Goal: Information Seeking & Learning: Learn about a topic

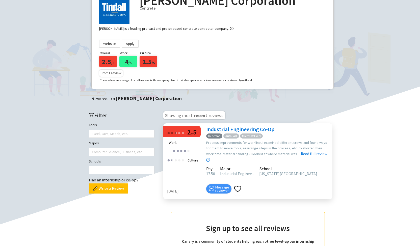
scroll to position [50, 0]
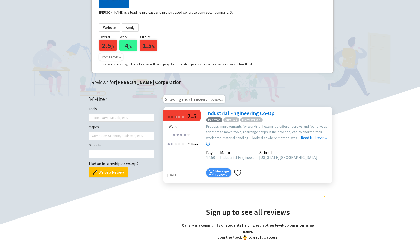
click at [246, 114] on link "Industrial Engineering Co-Op" at bounding box center [240, 113] width 68 height 7
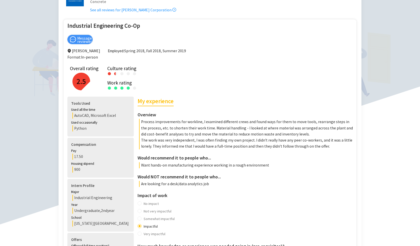
scroll to position [50, 0]
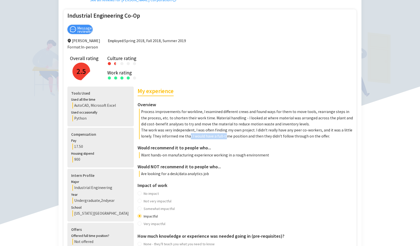
drag, startPoint x: 174, startPoint y: 136, endPoint x: 208, endPoint y: 136, distance: 34.1
click at [208, 136] on p "The work was very independent, I was often finding my own project. I didn't rea…" at bounding box center [246, 133] width 215 height 12
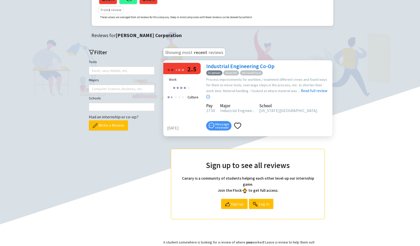
scroll to position [126, 0]
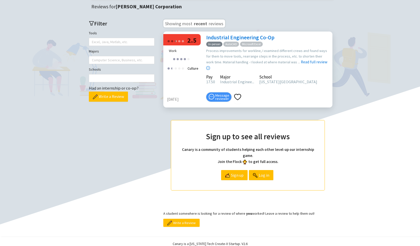
click at [233, 37] on link "Industrial Engineering Co-Op" at bounding box center [240, 37] width 68 height 7
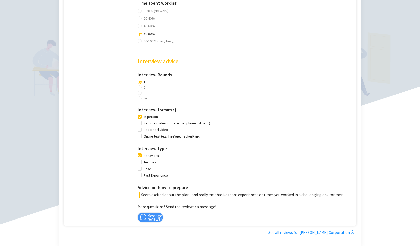
scroll to position [328, 0]
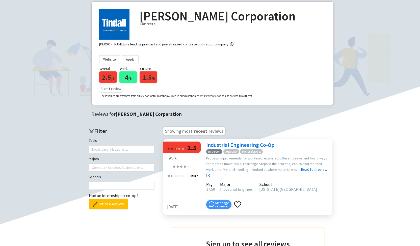
scroll to position [25, 0]
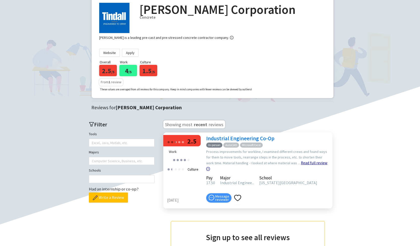
click at [290, 159] on link "Read full review" at bounding box center [266, 153] width 121 height 36
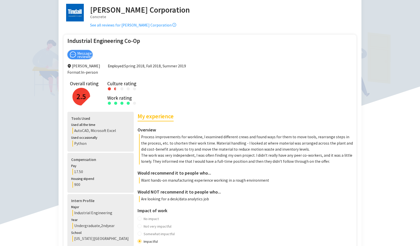
scroll to position [50, 0]
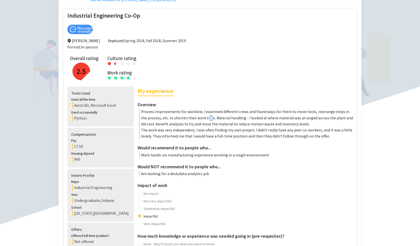
drag, startPoint x: 181, startPoint y: 115, endPoint x: 184, endPoint y: 121, distance: 6.3
click at [184, 121] on p "Process improvements for workline, I examined different crews and found ways fo…" at bounding box center [246, 118] width 215 height 18
drag, startPoint x: 159, startPoint y: 114, endPoint x: 195, endPoint y: 114, distance: 36.6
click at [195, 114] on p "Process improvements for workline, I examined different crews and found ways fo…" at bounding box center [246, 118] width 215 height 18
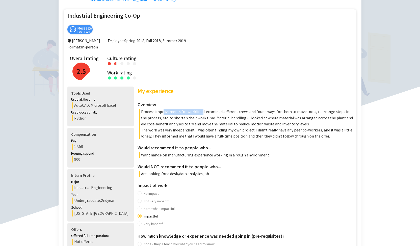
click at [195, 114] on p "Process improvements for workline, I examined different crews and found ways fo…" at bounding box center [246, 118] width 215 height 18
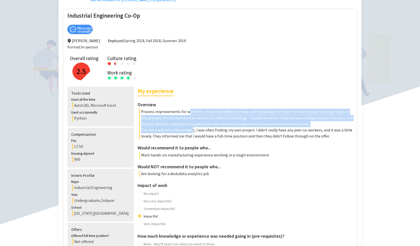
drag, startPoint x: 183, startPoint y: 113, endPoint x: 186, endPoint y: 129, distance: 16.2
click at [186, 129] on div "My experience Overview Process improvements for workline, I examined different …" at bounding box center [246, 113] width 216 height 53
click at [186, 129] on p "The work was very independent, I was often finding my own project. I didn't rea…" at bounding box center [246, 133] width 215 height 12
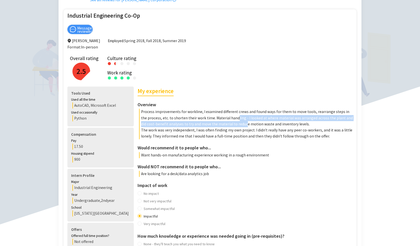
click at [213, 126] on p "Process improvements for workline, I examined different crews and found ways fo…" at bounding box center [246, 118] width 215 height 18
